Goal: Navigation & Orientation: Find specific page/section

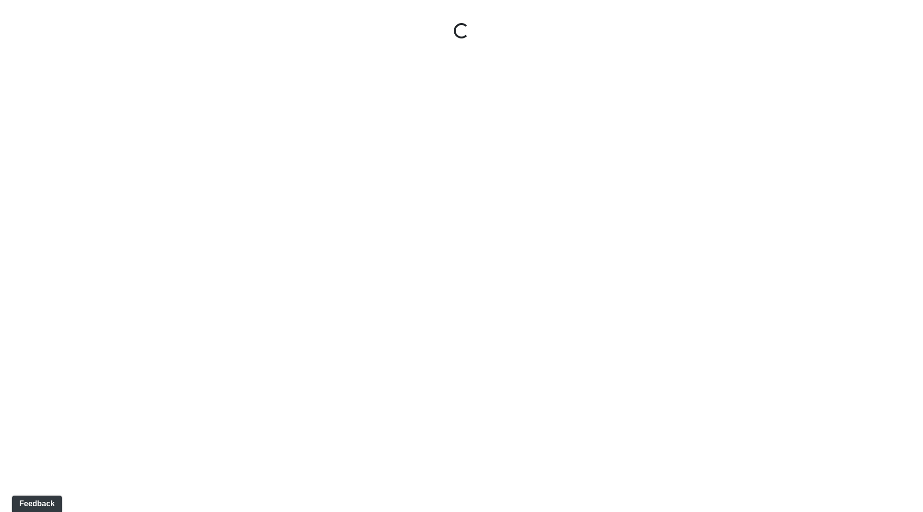
select select "ok5a3DN5DKaykbBBEtg6DG"
select select "wudMmRUKkNcJxyDemVtr2M"
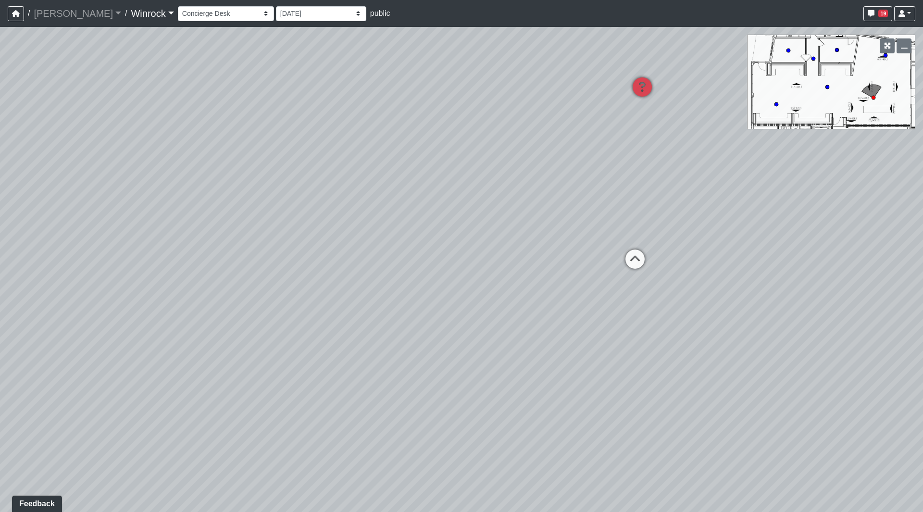
click at [131, 12] on link "Winrock" at bounding box center [152, 13] width 43 height 19
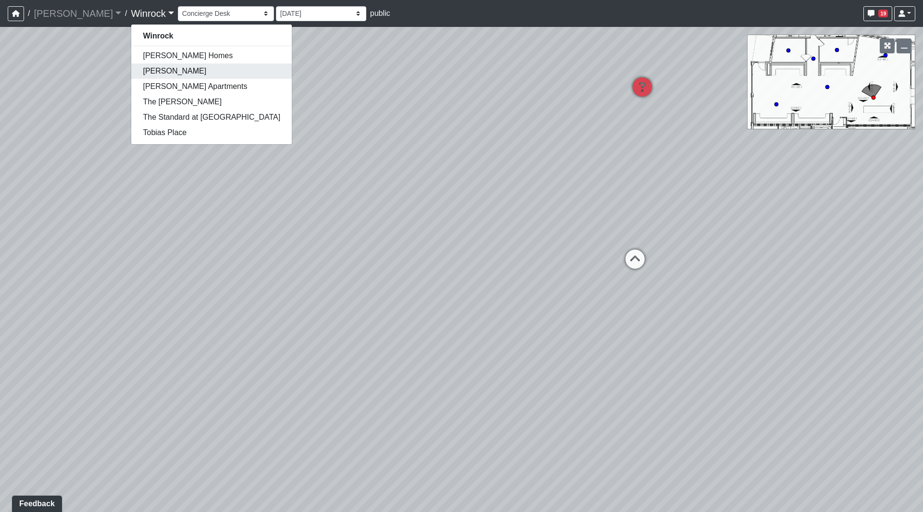
click at [131, 75] on link "[PERSON_NAME]" at bounding box center [211, 70] width 161 height 15
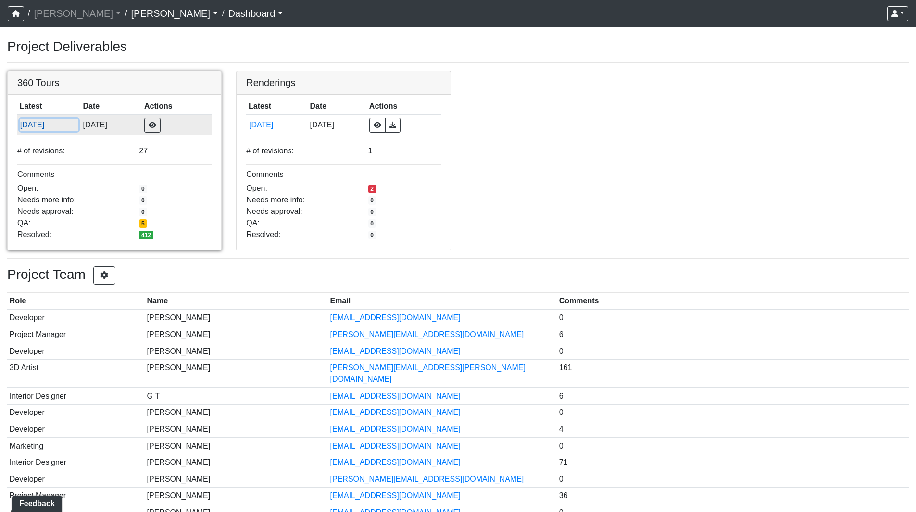
click at [29, 122] on button "[DATE]" at bounding box center [49, 125] width 59 height 12
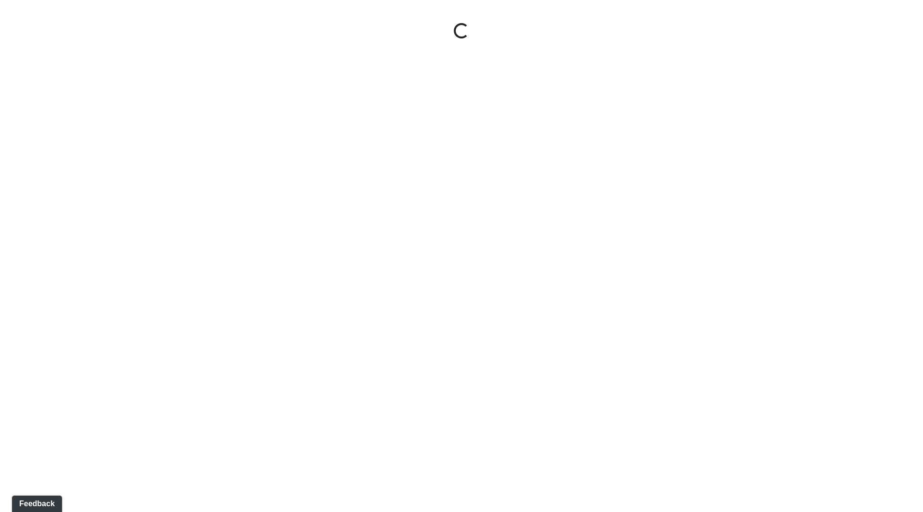
select select "5gMU6kj6d42dHxDJuu4MWA"
select select "f5vAoomM994SAFxC41qskH"
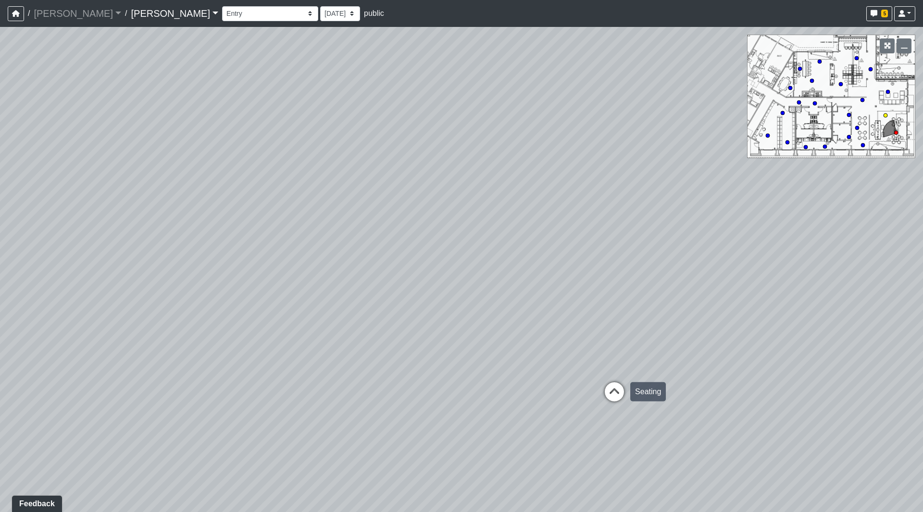
click at [607, 387] on icon at bounding box center [614, 396] width 29 height 29
select select "fK2RkdJucmMaN9UsB8fkRW"
select select "f5vAoomM994SAFxC41qskH"
click at [791, 87] on circle at bounding box center [790, 88] width 4 height 4
select select "ef6idnR2afxqPAjbTBcdbM"
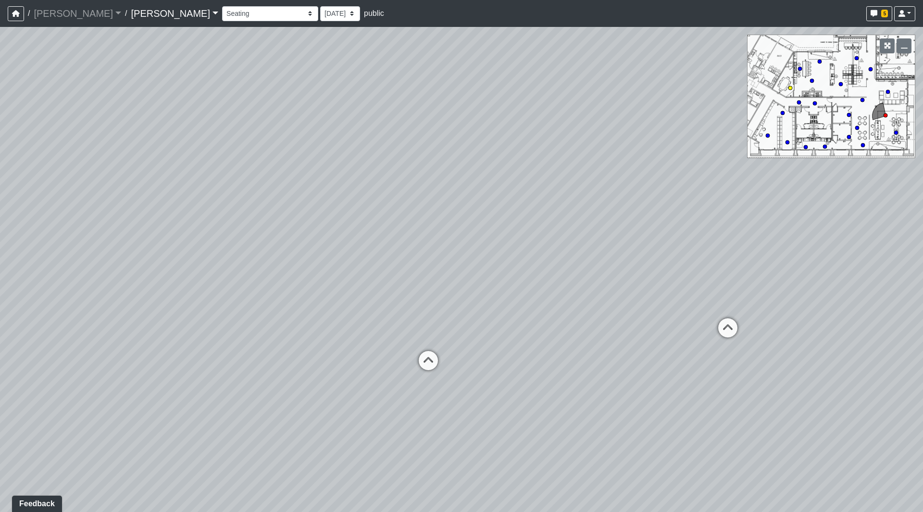
select select "pnh8f5S5HjU41T4ZphFfvd"
drag, startPoint x: 461, startPoint y: 250, endPoint x: -56, endPoint y: 194, distance: 520.7
click at [0, 194] on html "/ [PERSON_NAME] [PERSON_NAME] Loading... / [PERSON_NAME] Loading... [PERSON_NAM…" at bounding box center [461, 256] width 923 height 512
drag, startPoint x: 271, startPoint y: 230, endPoint x: 41, endPoint y: 234, distance: 229.3
click at [41, 234] on div "Loading... Seating Loading... Workroom Entry Loading... Exterior - Leasing Entr…" at bounding box center [461, 269] width 923 height 485
